Goal: Task Accomplishment & Management: Manage account settings

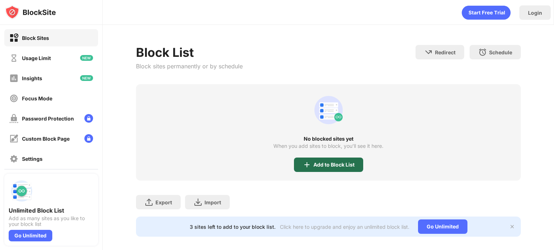
drag, startPoint x: 306, startPoint y: 170, endPoint x: 320, endPoint y: 162, distance: 16.3
click at [320, 162] on div "Add to Block List" at bounding box center [328, 165] width 69 height 14
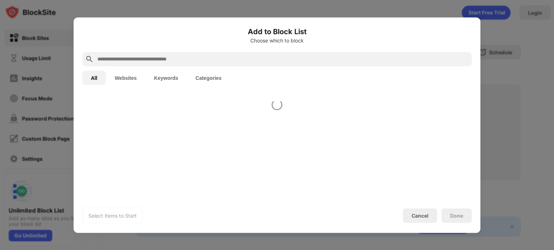
click at [320, 162] on div at bounding box center [277, 146] width 406 height 105
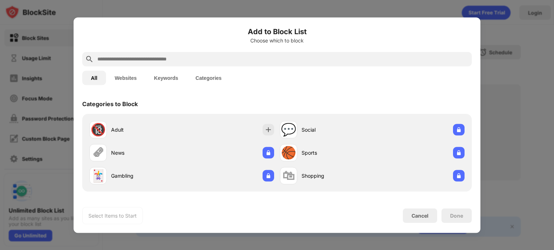
click at [281, 58] on input "text" at bounding box center [283, 59] width 372 height 9
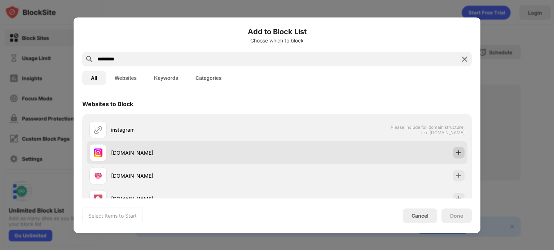
type input "*********"
click at [455, 152] on img at bounding box center [458, 152] width 7 height 7
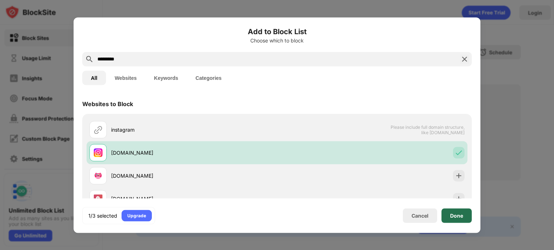
click at [455, 212] on div "Done" at bounding box center [456, 216] width 30 height 14
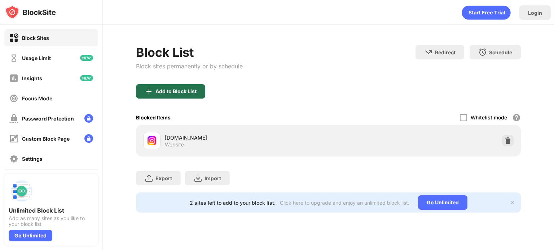
click at [177, 90] on div "Add to Block List" at bounding box center [175, 92] width 41 height 6
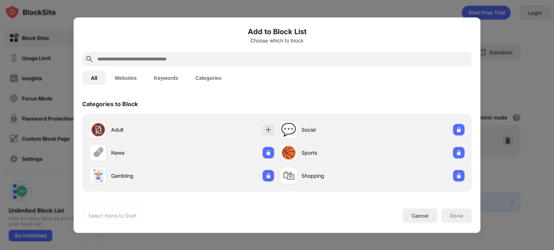
click at [239, 59] on input "text" at bounding box center [283, 59] width 372 height 9
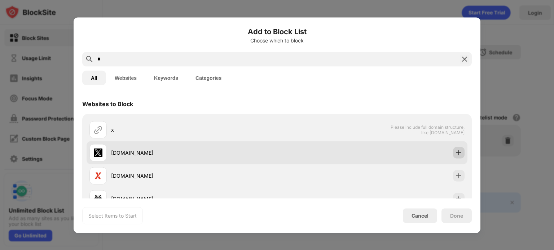
type input "*"
click at [455, 153] on img at bounding box center [458, 152] width 7 height 7
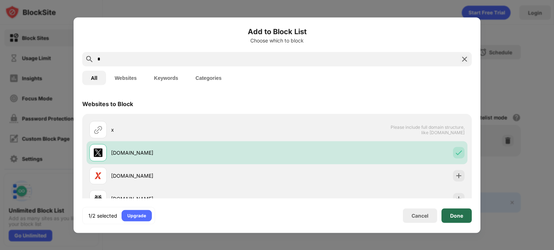
click at [457, 210] on div "Done" at bounding box center [456, 216] width 30 height 14
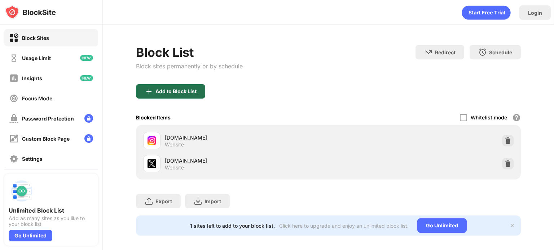
click at [189, 88] on div "Add to Block List" at bounding box center [170, 91] width 69 height 14
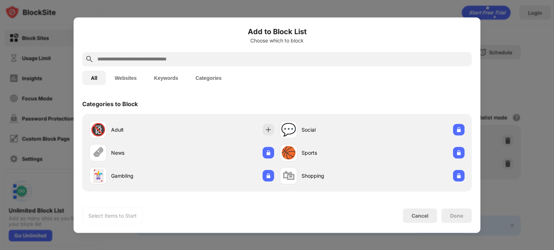
click at [222, 62] on input "text" at bounding box center [283, 59] width 372 height 9
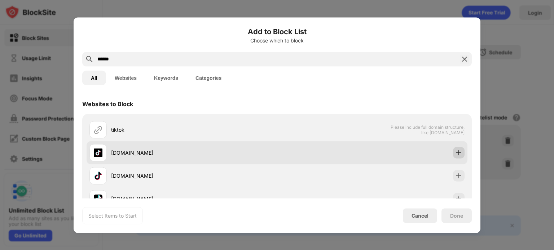
type input "******"
click at [455, 151] on img at bounding box center [458, 152] width 7 height 7
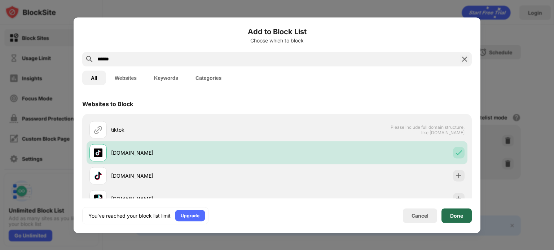
click at [445, 212] on div "Done" at bounding box center [456, 216] width 30 height 14
